Goal: Information Seeking & Learning: Learn about a topic

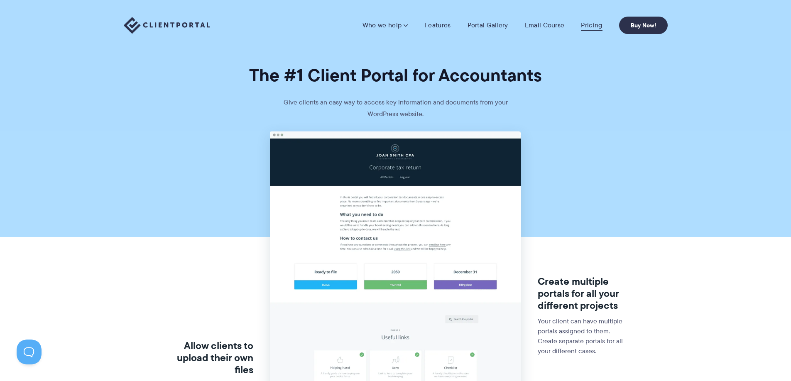
click at [595, 25] on link "Pricing" at bounding box center [591, 25] width 21 height 8
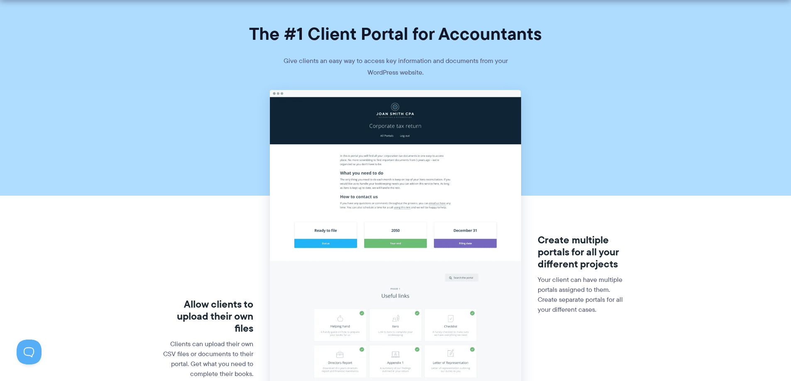
click at [375, 191] on img at bounding box center [395, 366] width 251 height 553
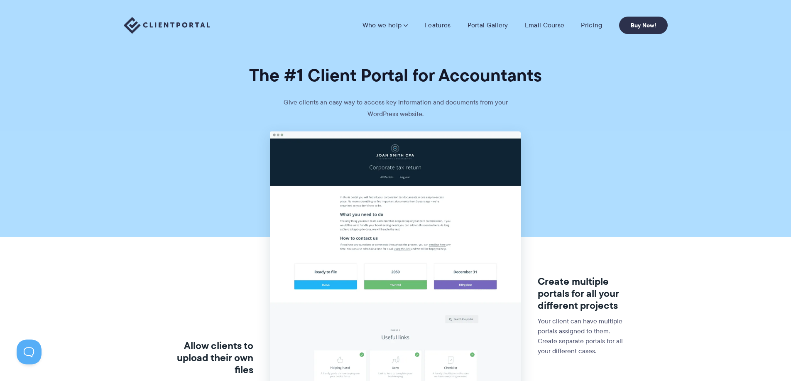
click at [493, 27] on link "Portal Gallery" at bounding box center [487, 25] width 41 height 8
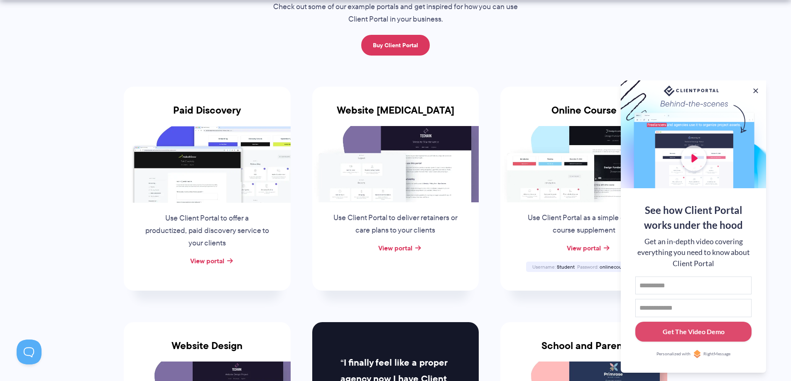
scroll to position [166, 0]
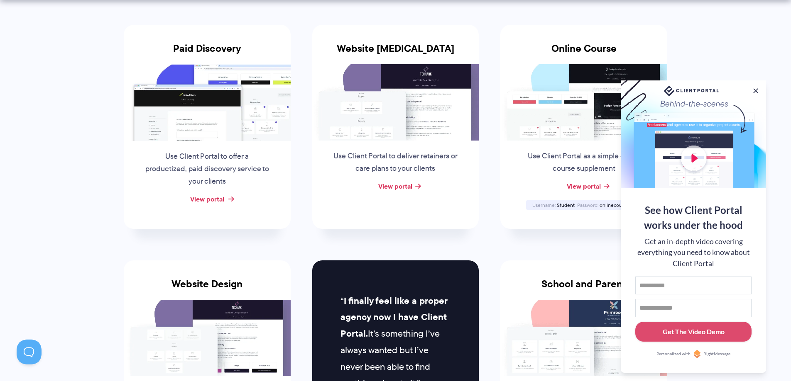
click at [215, 199] on link "View portal" at bounding box center [207, 199] width 34 height 10
